Goal: Transaction & Acquisition: Purchase product/service

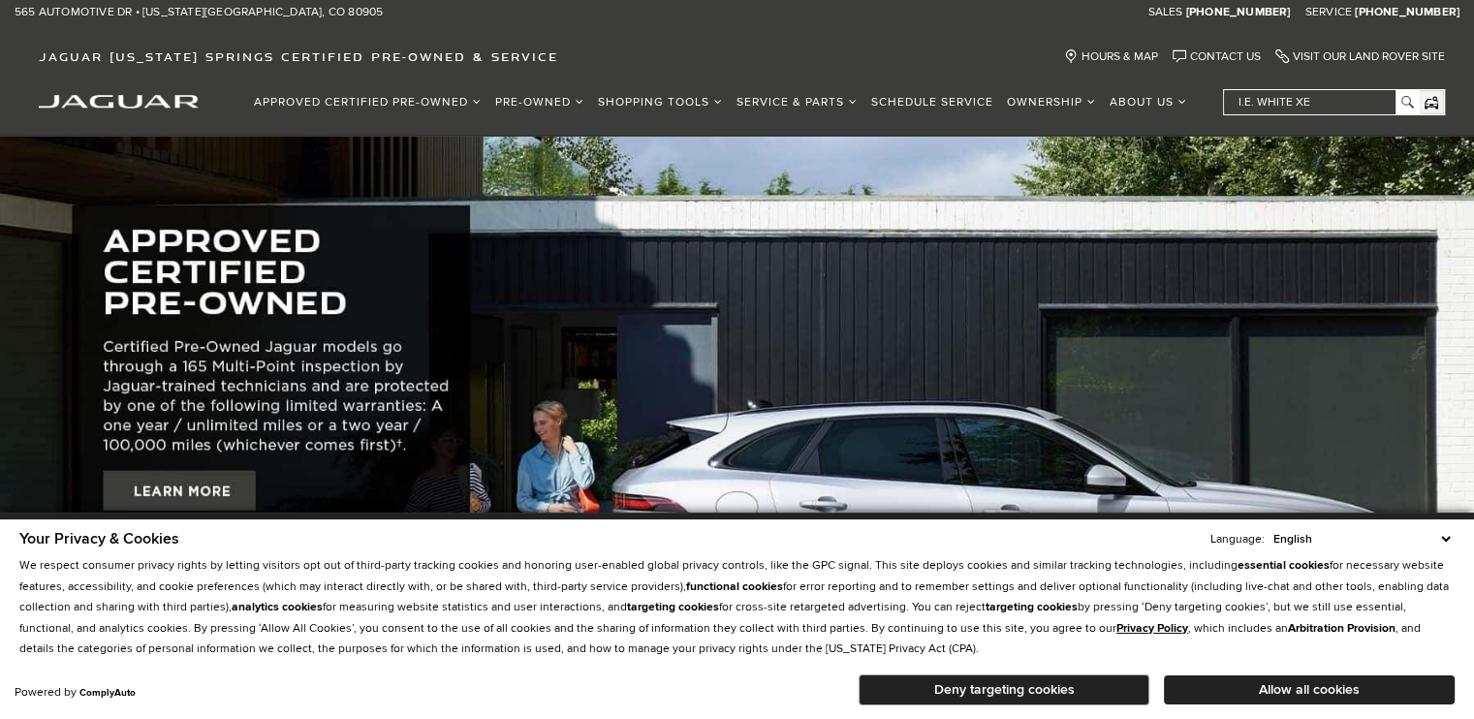
click at [12, 336] on img at bounding box center [737, 447] width 1474 height 622
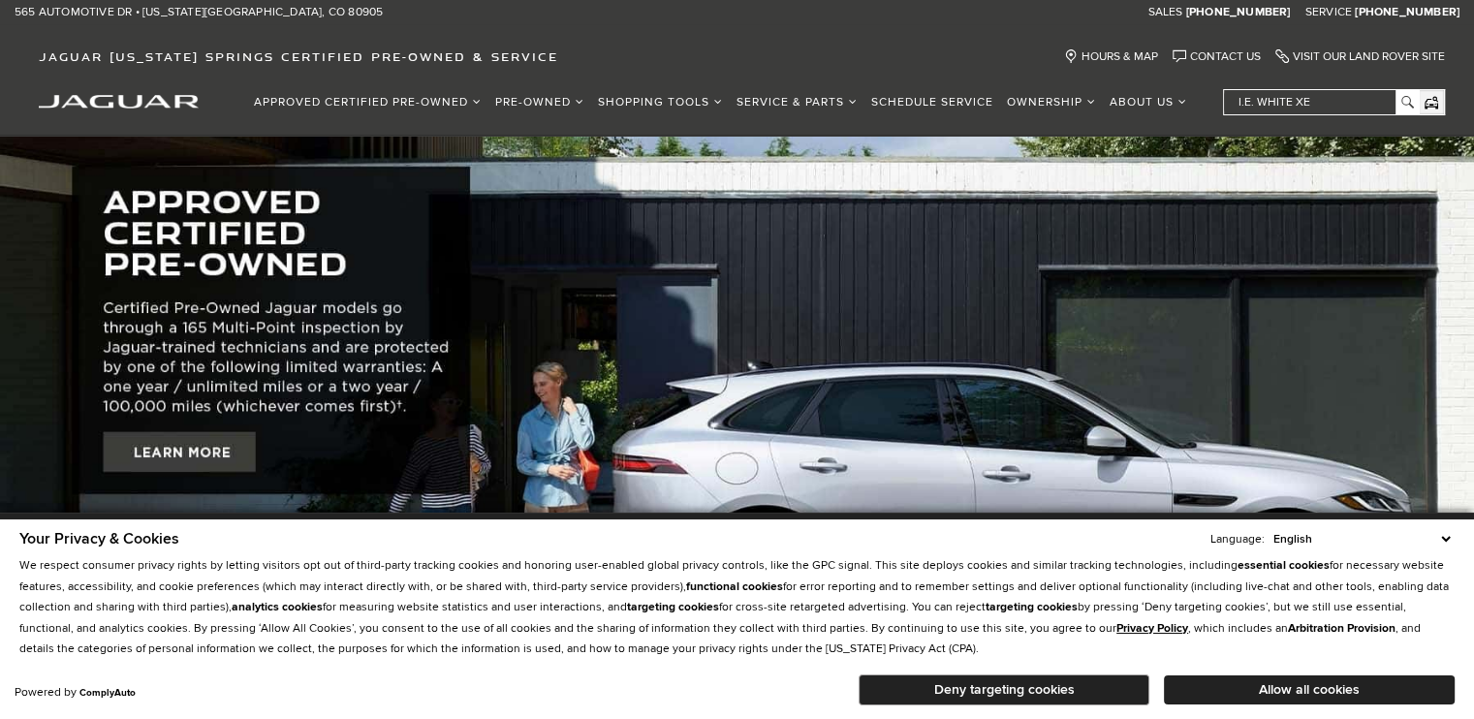
scroll to position [106, 0]
